Goal: Information Seeking & Learning: Understand process/instructions

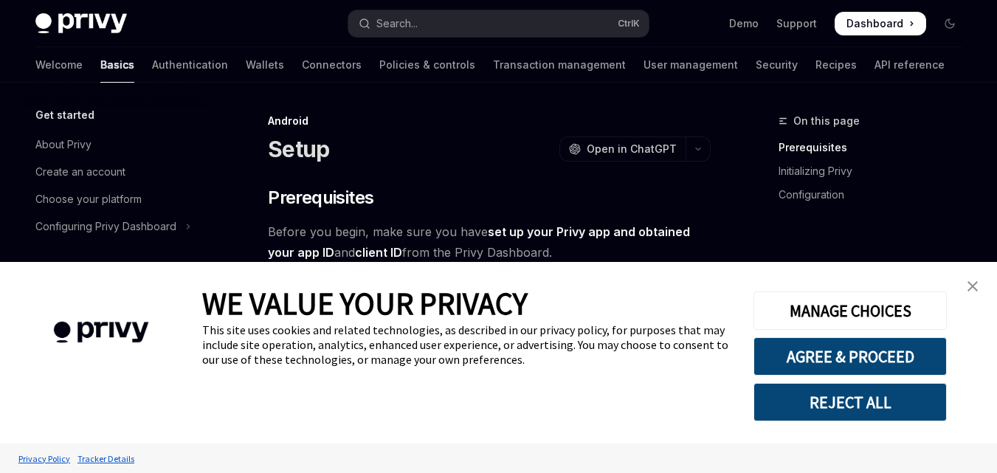
type textarea "*"
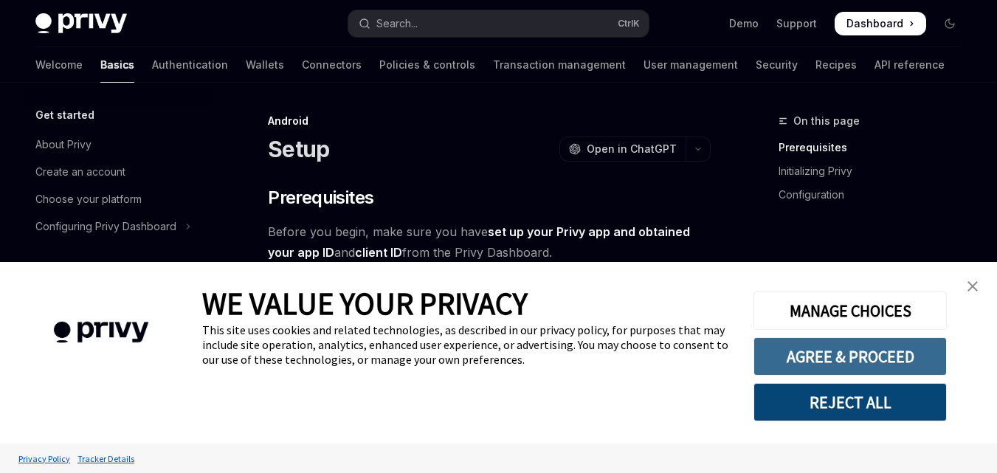
click at [865, 344] on button "AGREE & PROCEED" at bounding box center [850, 356] width 193 height 38
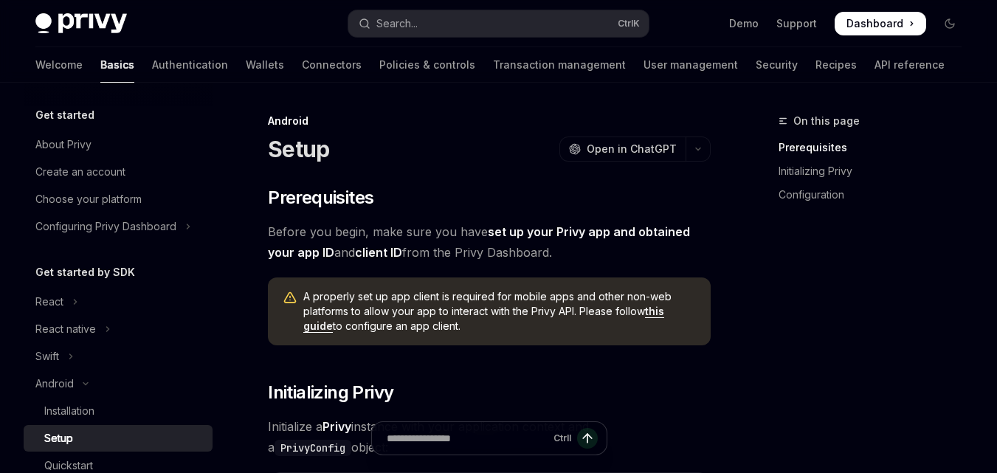
click at [864, 356] on button "AGREE & PROCEED" at bounding box center [850, 356] width 193 height 38
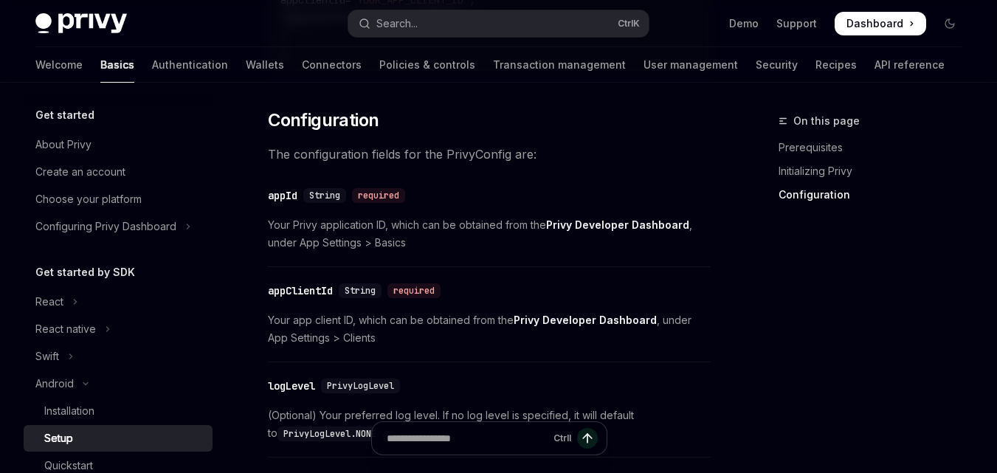
scroll to position [492, 0]
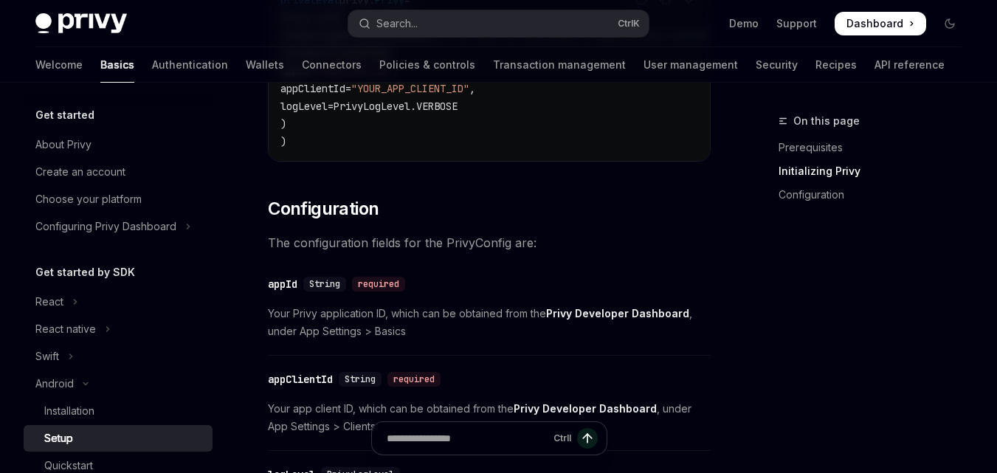
click at [877, 31] on span at bounding box center [881, 24] width 92 height 24
